Goal: Information Seeking & Learning: Learn about a topic

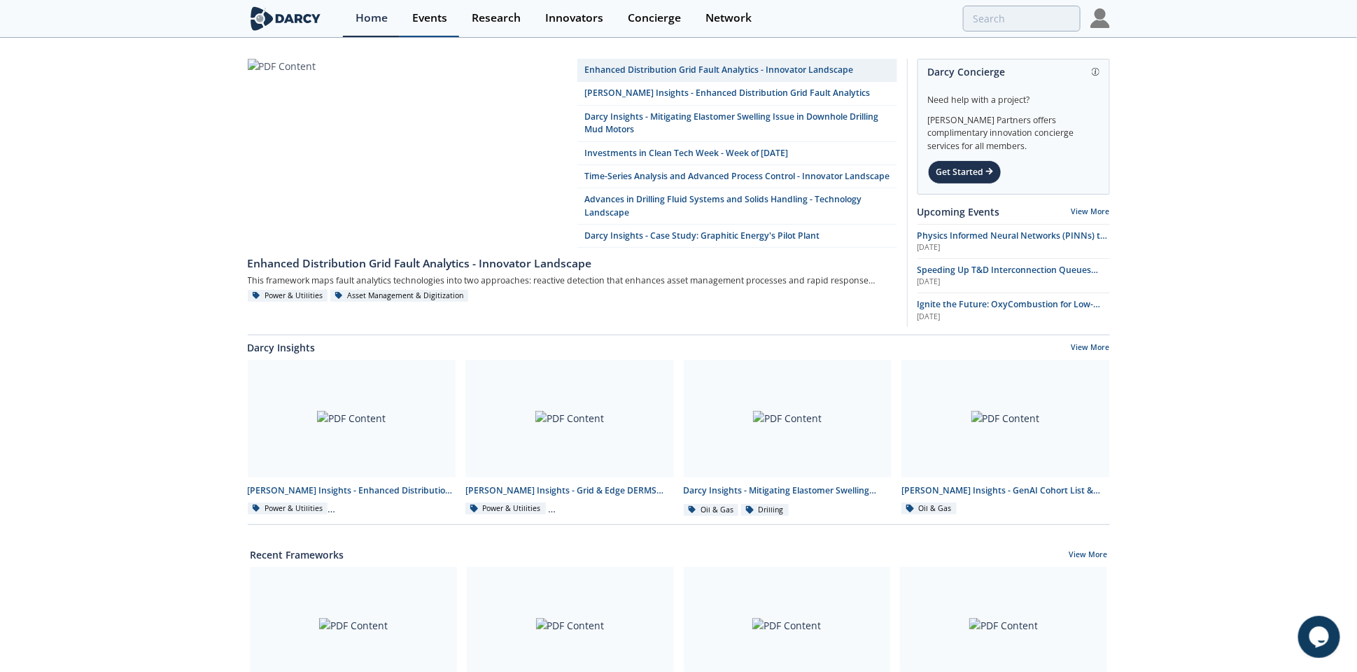
click at [421, 20] on div "Events" at bounding box center [429, 18] width 35 height 11
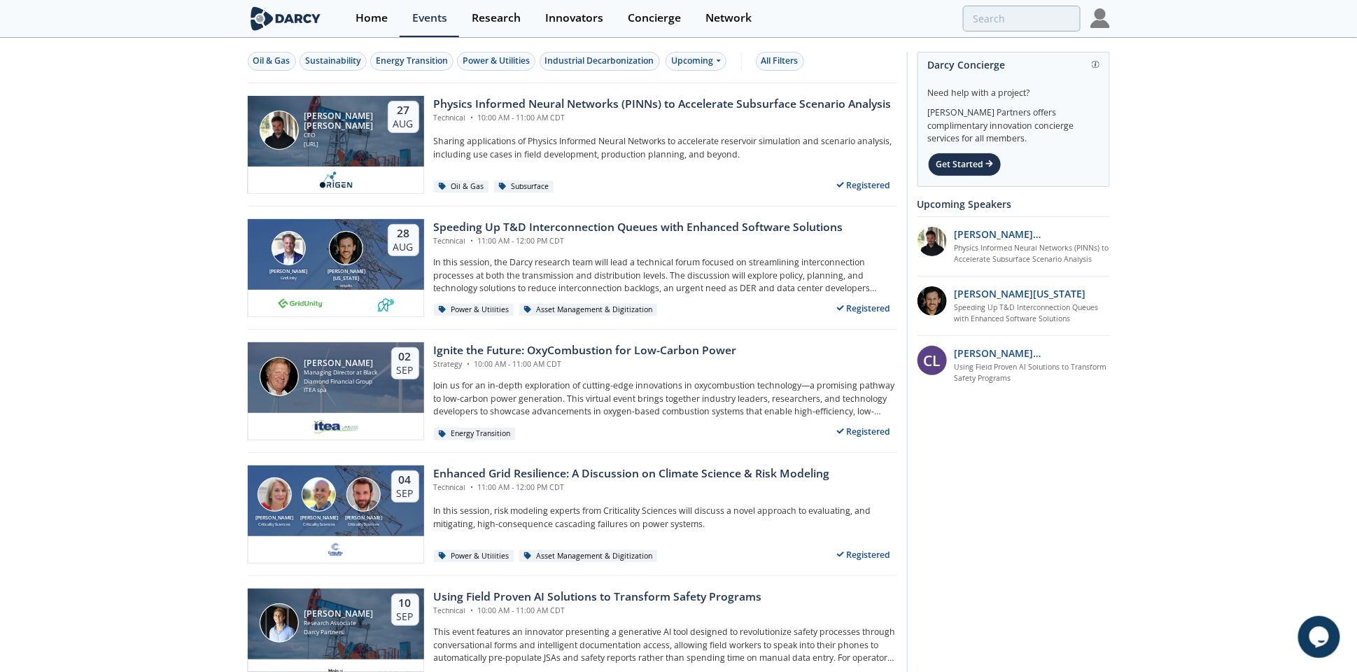
click at [265, 56] on div "Oil & Gas" at bounding box center [271, 61] width 37 height 13
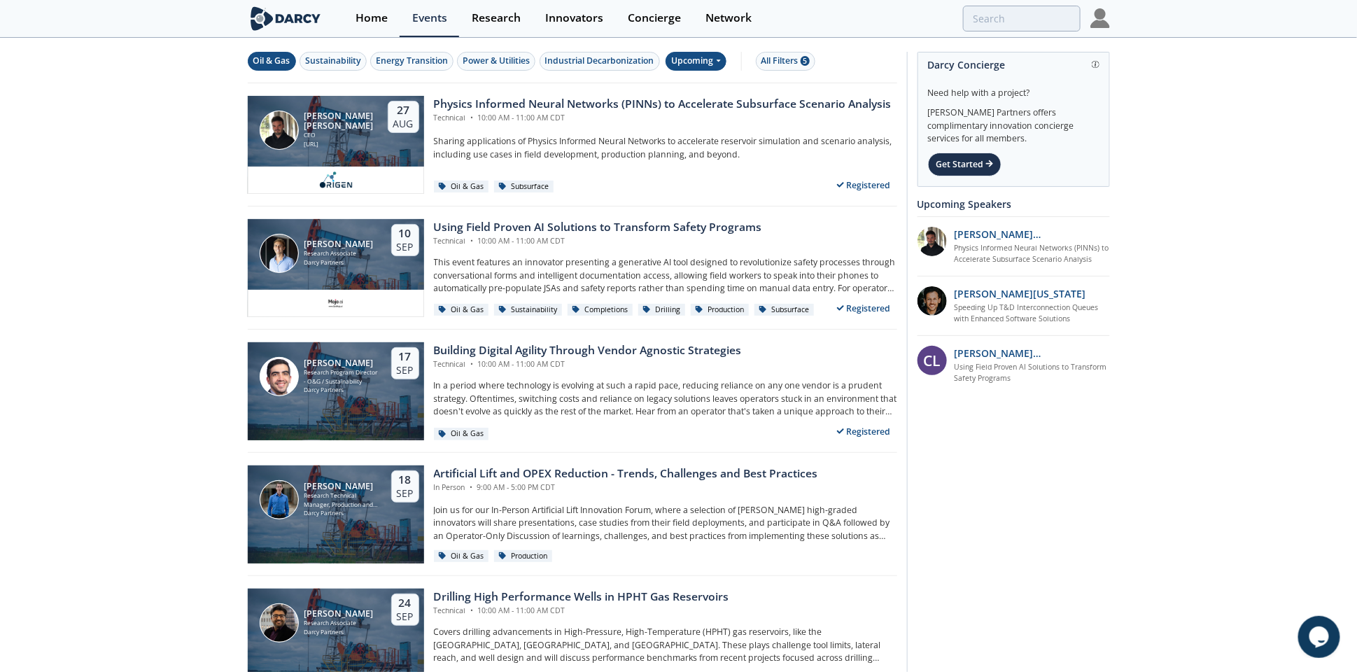
click at [700, 54] on div "Upcoming" at bounding box center [695, 61] width 61 height 19
click at [695, 101] on div "Past" at bounding box center [713, 107] width 87 height 22
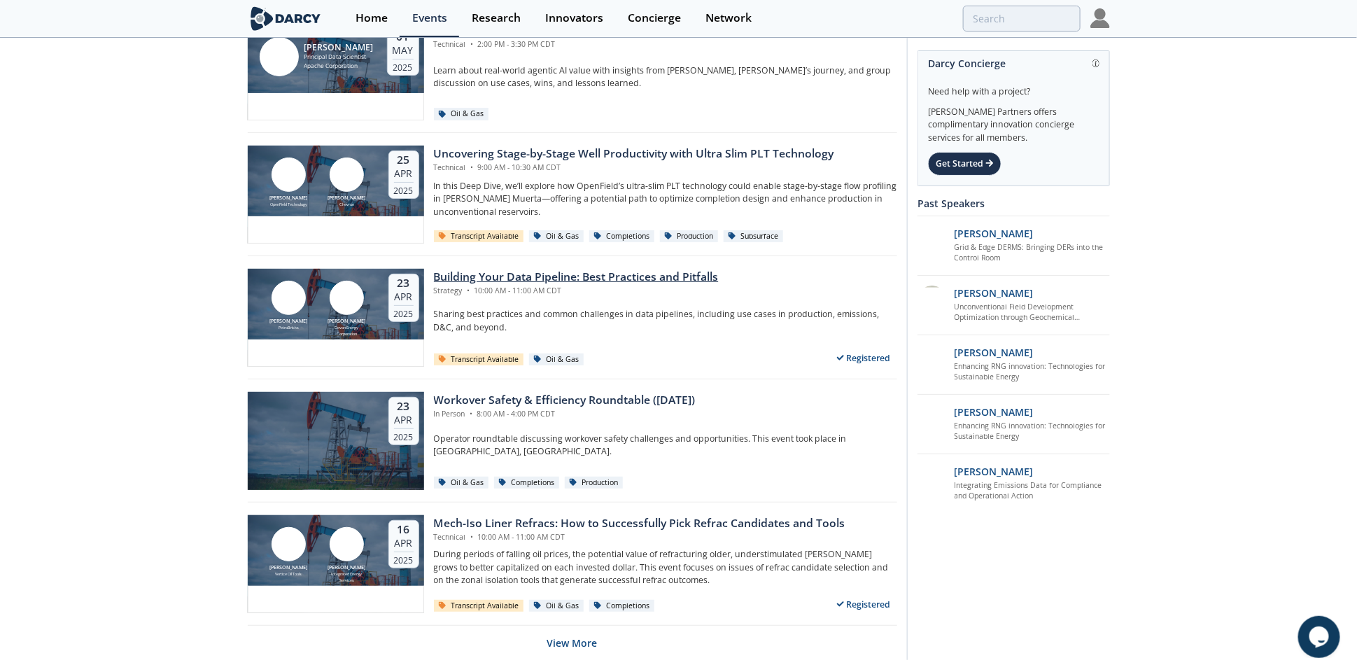
scroll to position [2577, 0]
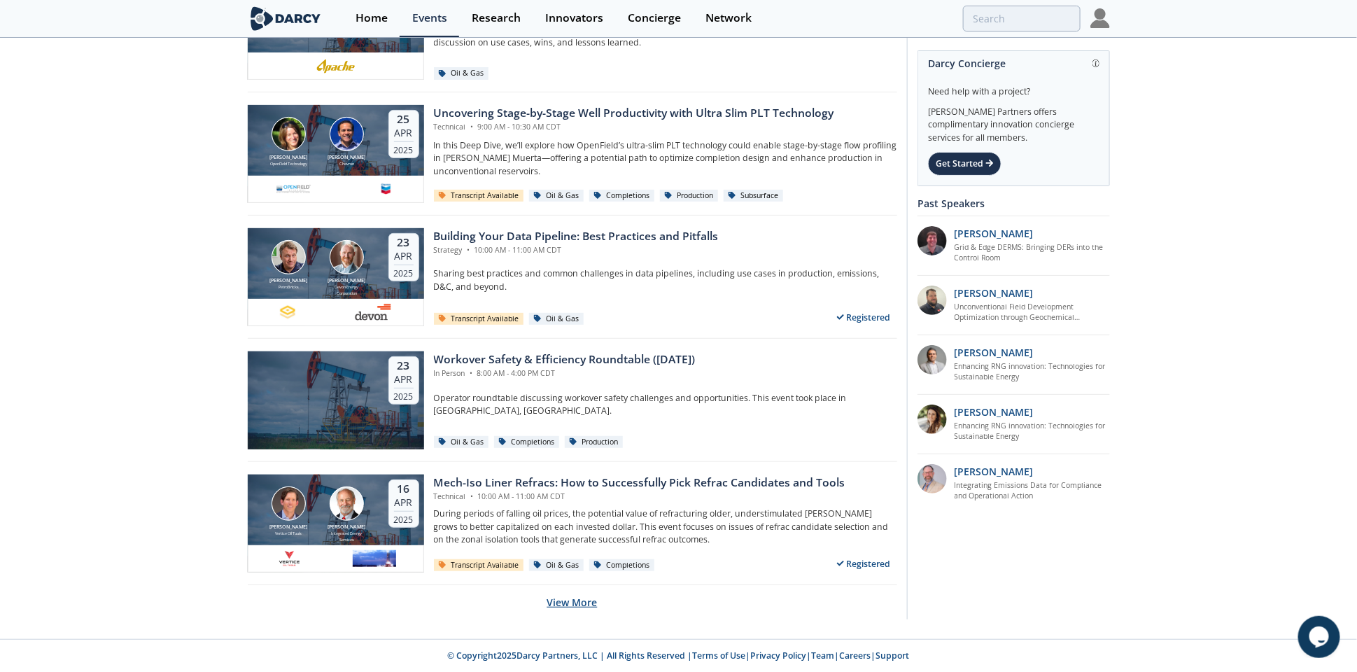
click at [580, 604] on button "View More" at bounding box center [572, 602] width 50 height 34
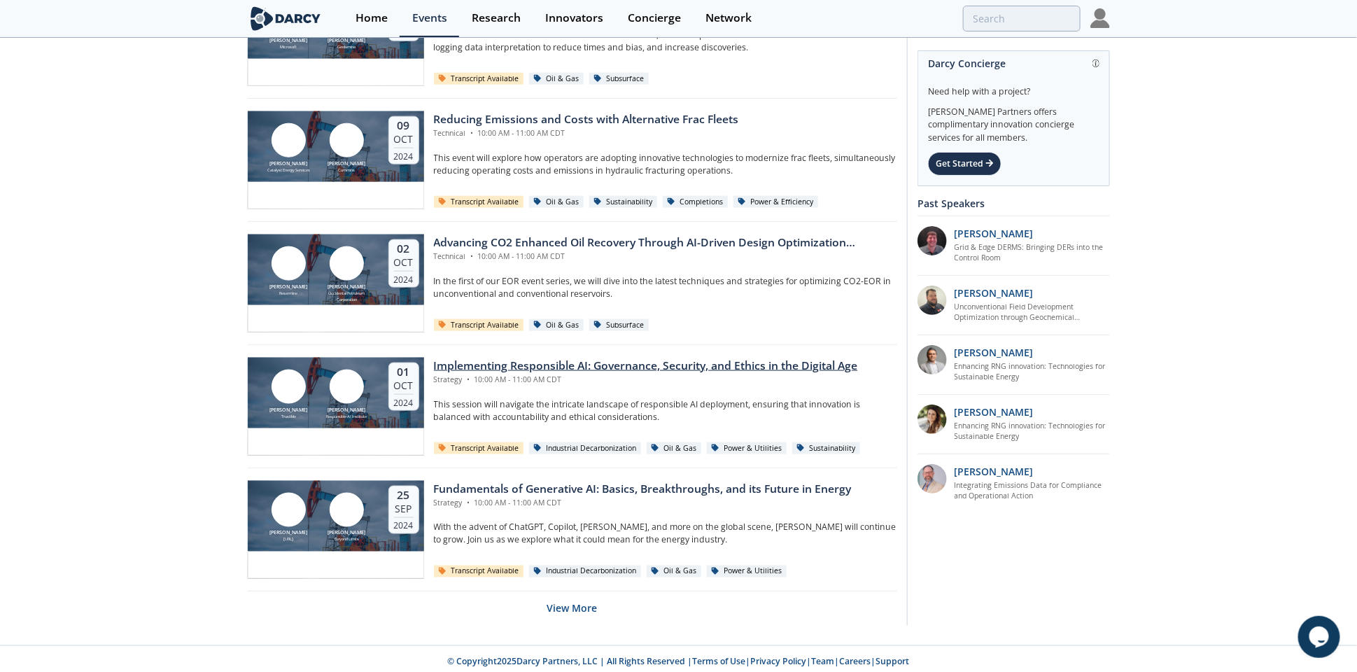
scroll to position [5657, 0]
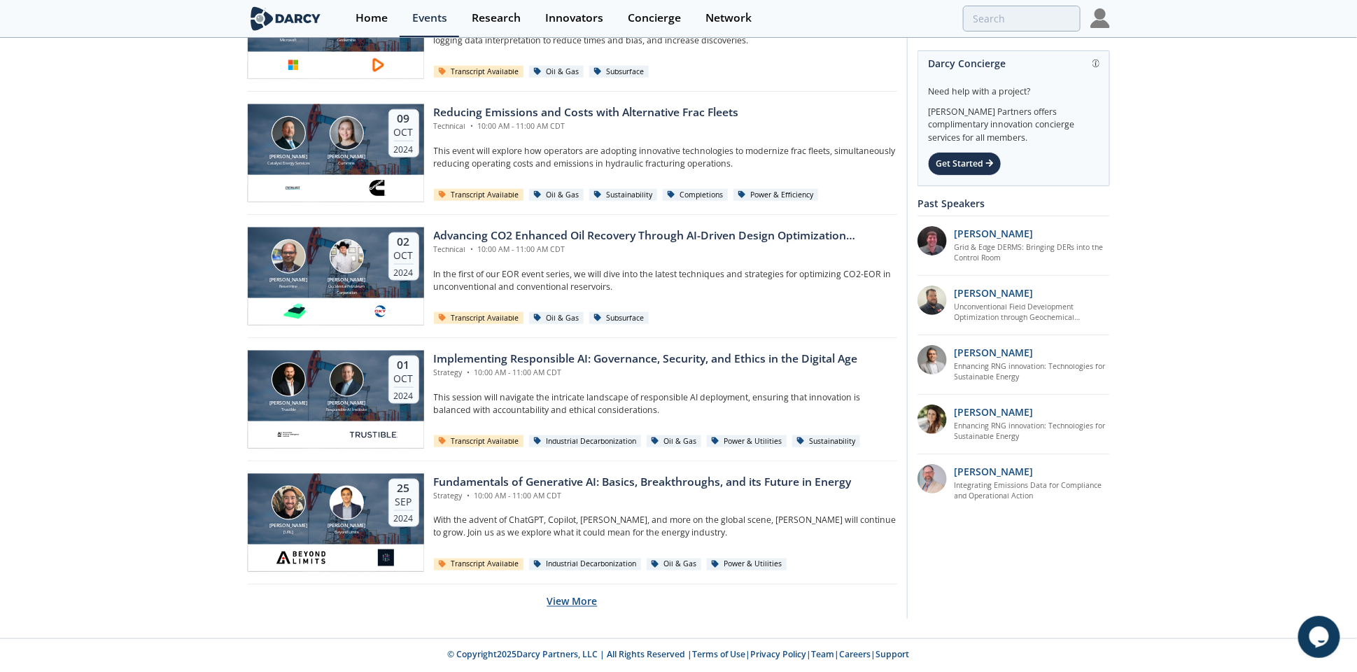
click at [572, 595] on button "View More" at bounding box center [572, 601] width 50 height 34
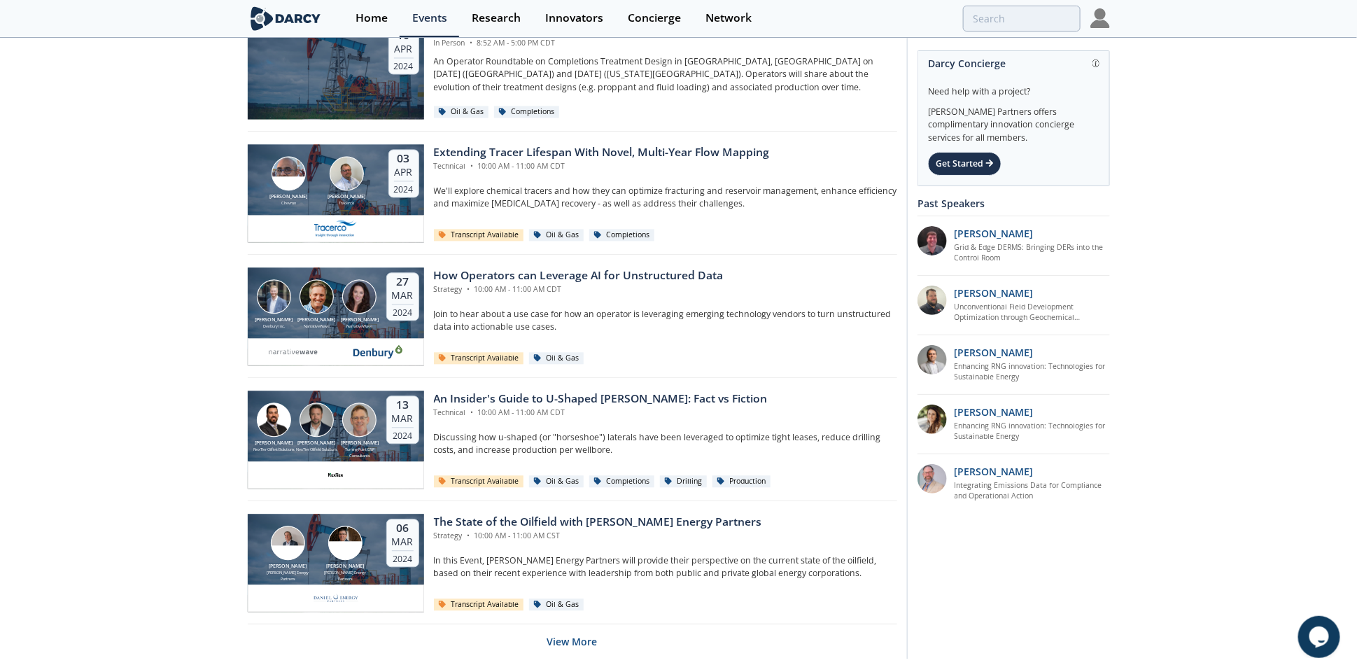
scroll to position [8718, 0]
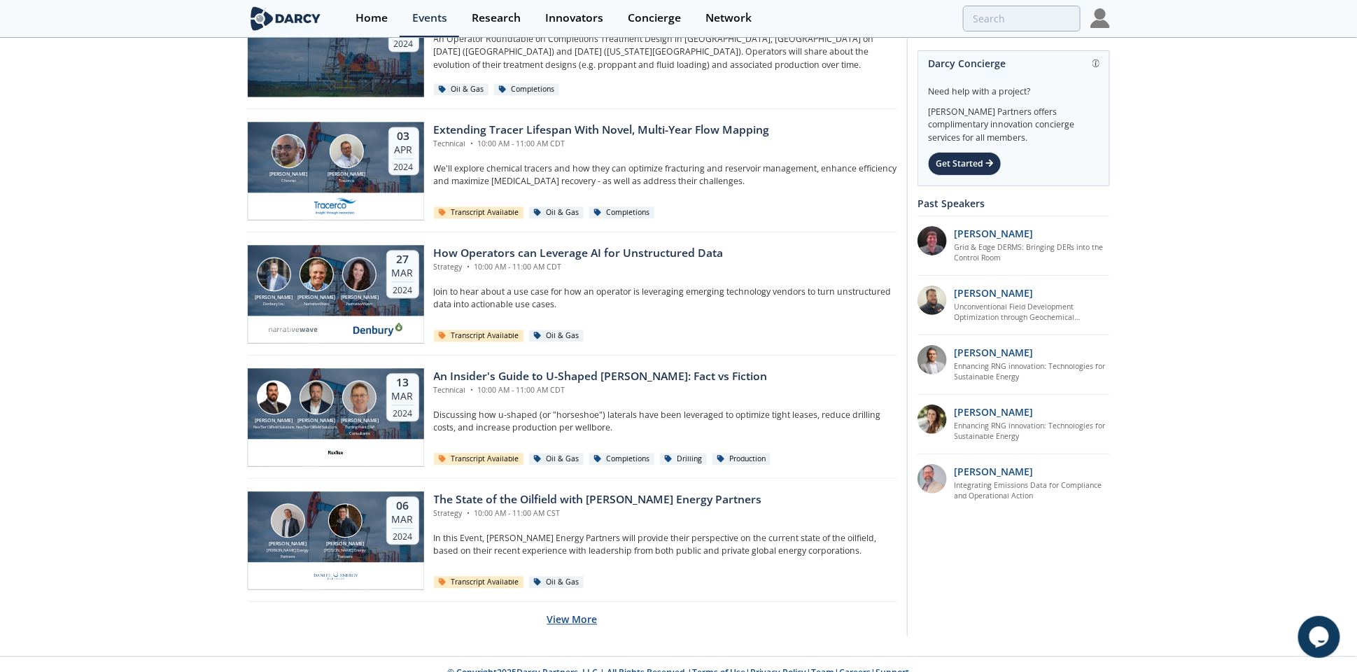
click at [570, 616] on button "View More" at bounding box center [572, 619] width 50 height 34
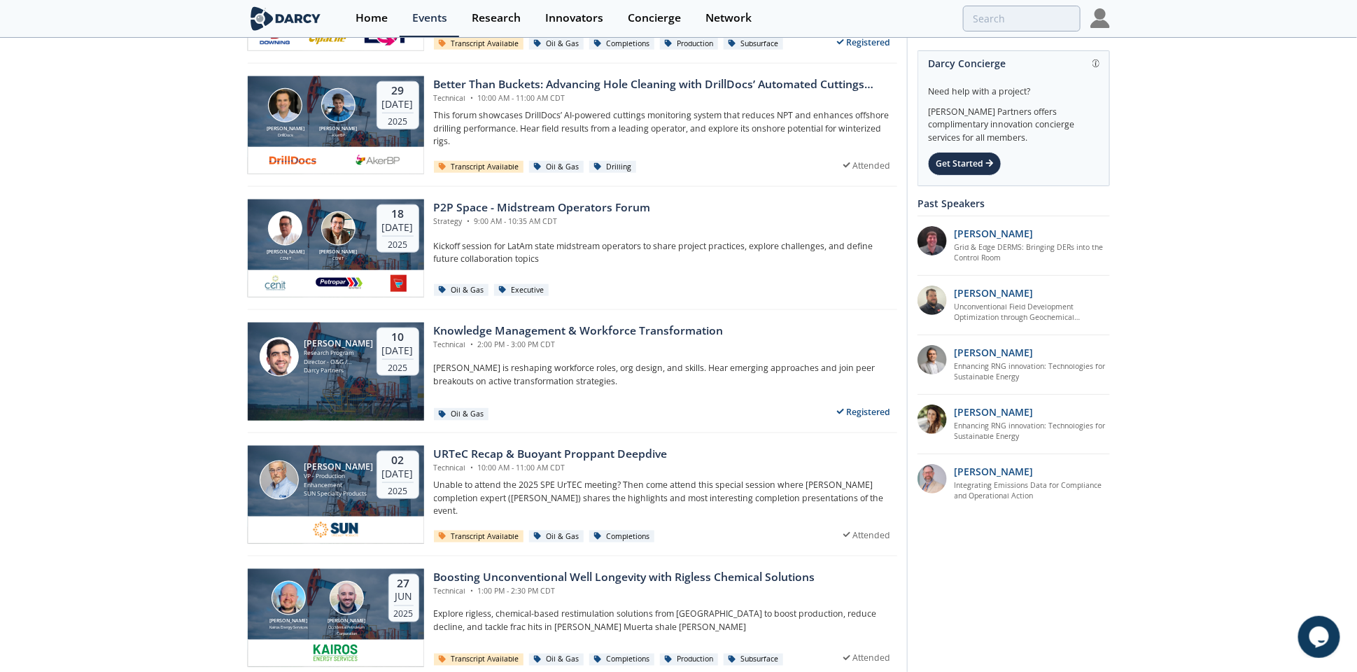
scroll to position [612, 0]
